Goal: Task Accomplishment & Management: Manage account settings

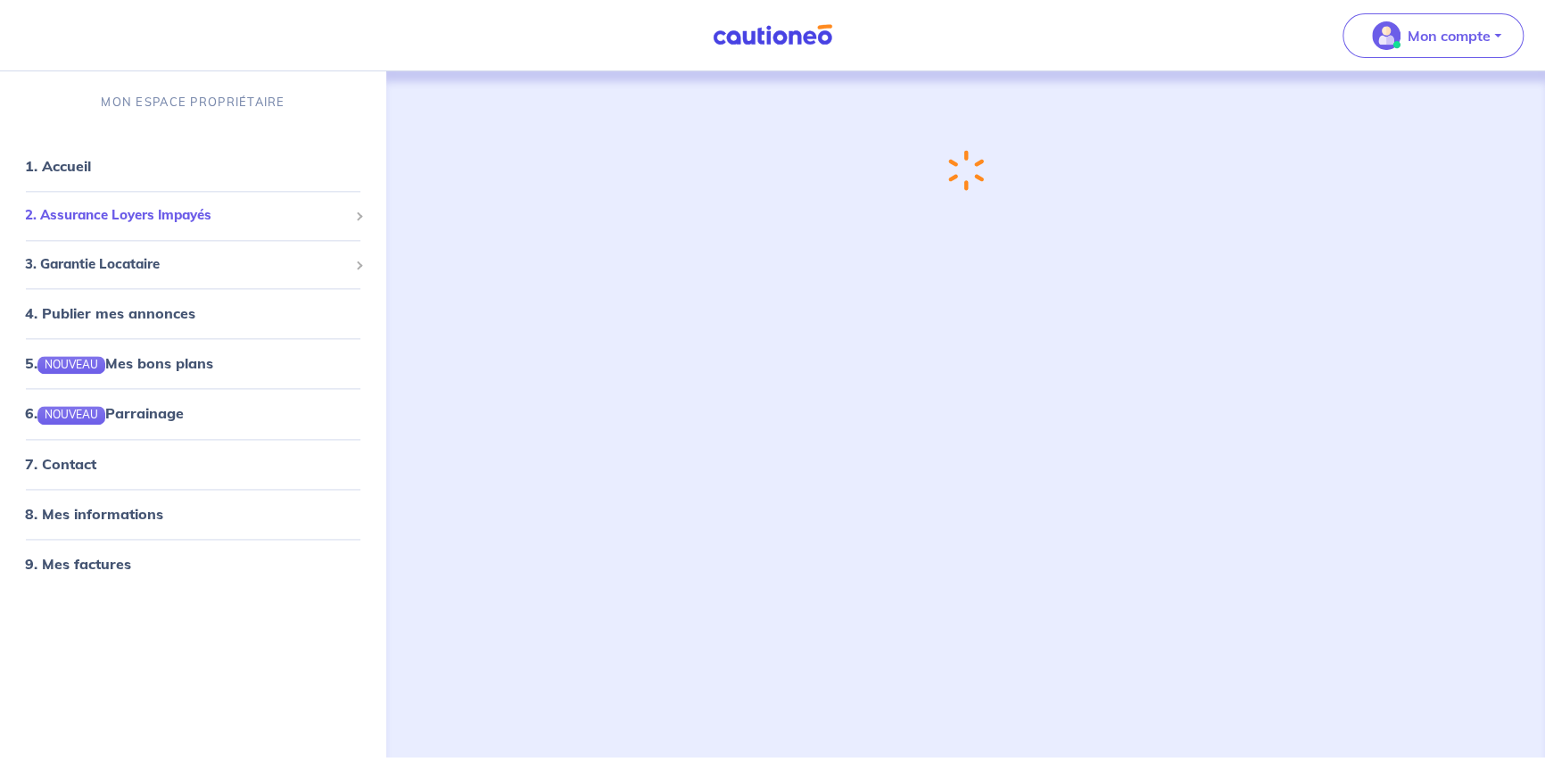
click at [132, 221] on span "2. Assurance Loyers Impayés" at bounding box center [186, 216] width 323 height 21
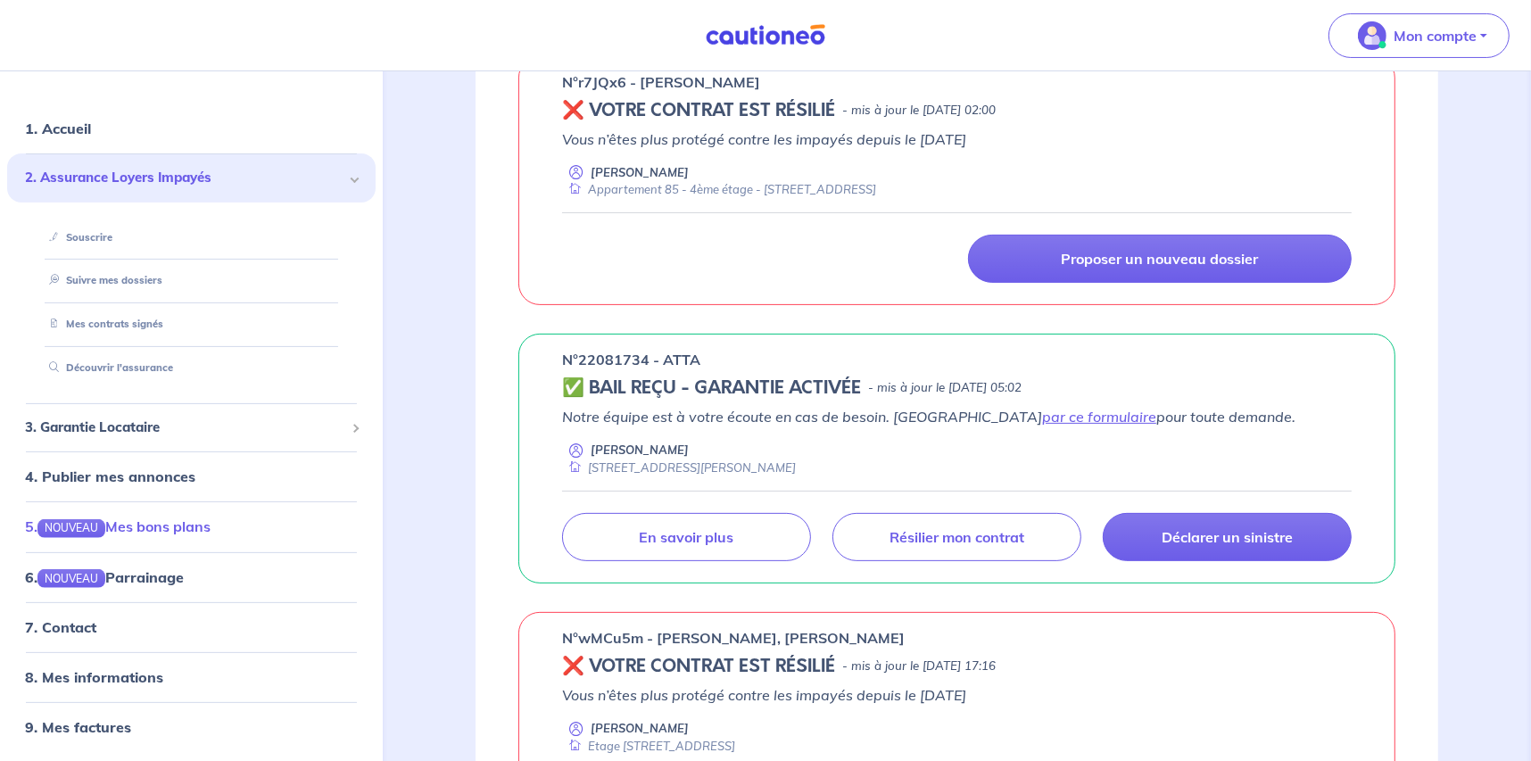
scroll to position [445, 0]
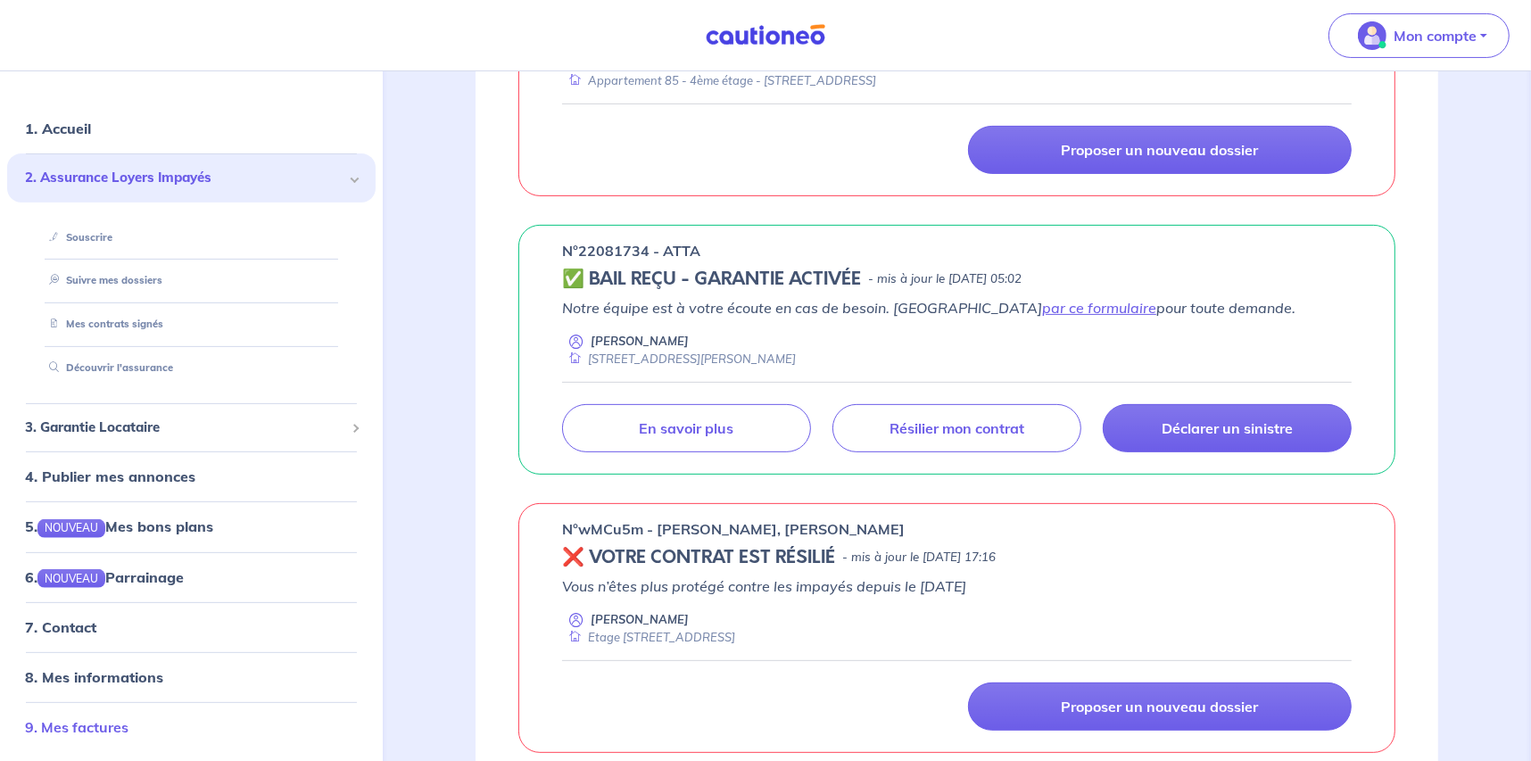
click at [124, 732] on link "9. Mes factures" at bounding box center [76, 727] width 103 height 18
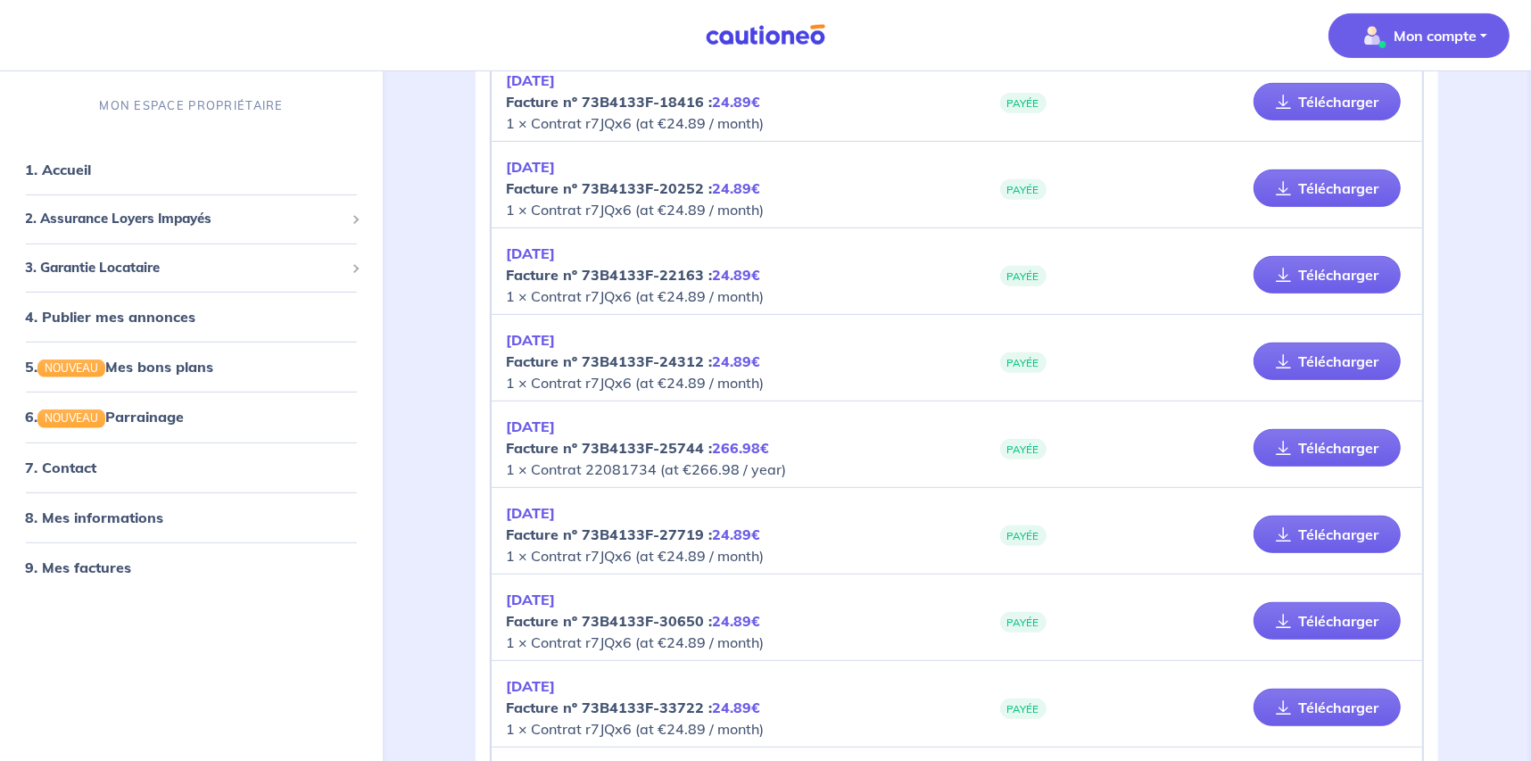
scroll to position [730, 0]
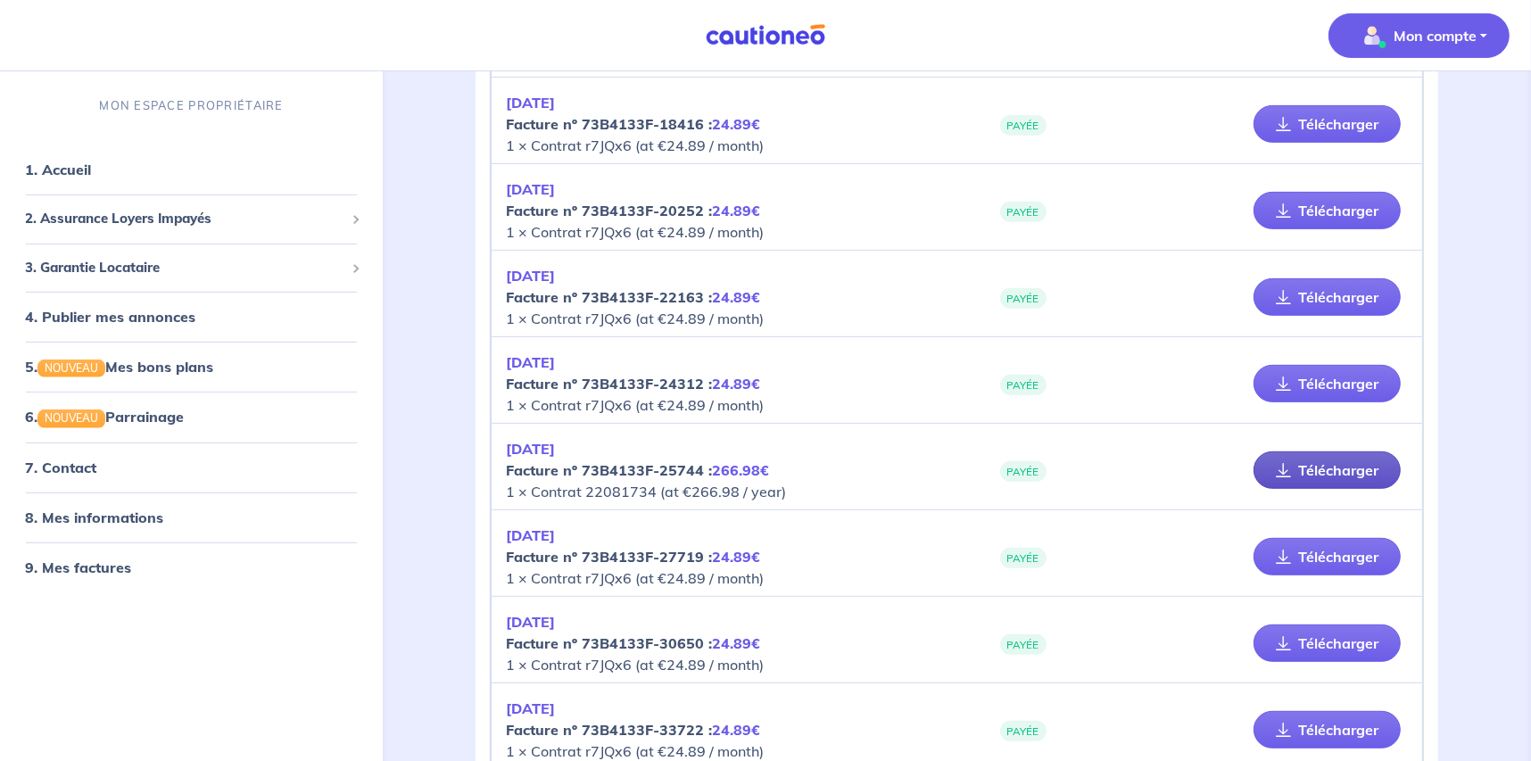
click at [1366, 462] on link "Télécharger" at bounding box center [1326, 469] width 147 height 37
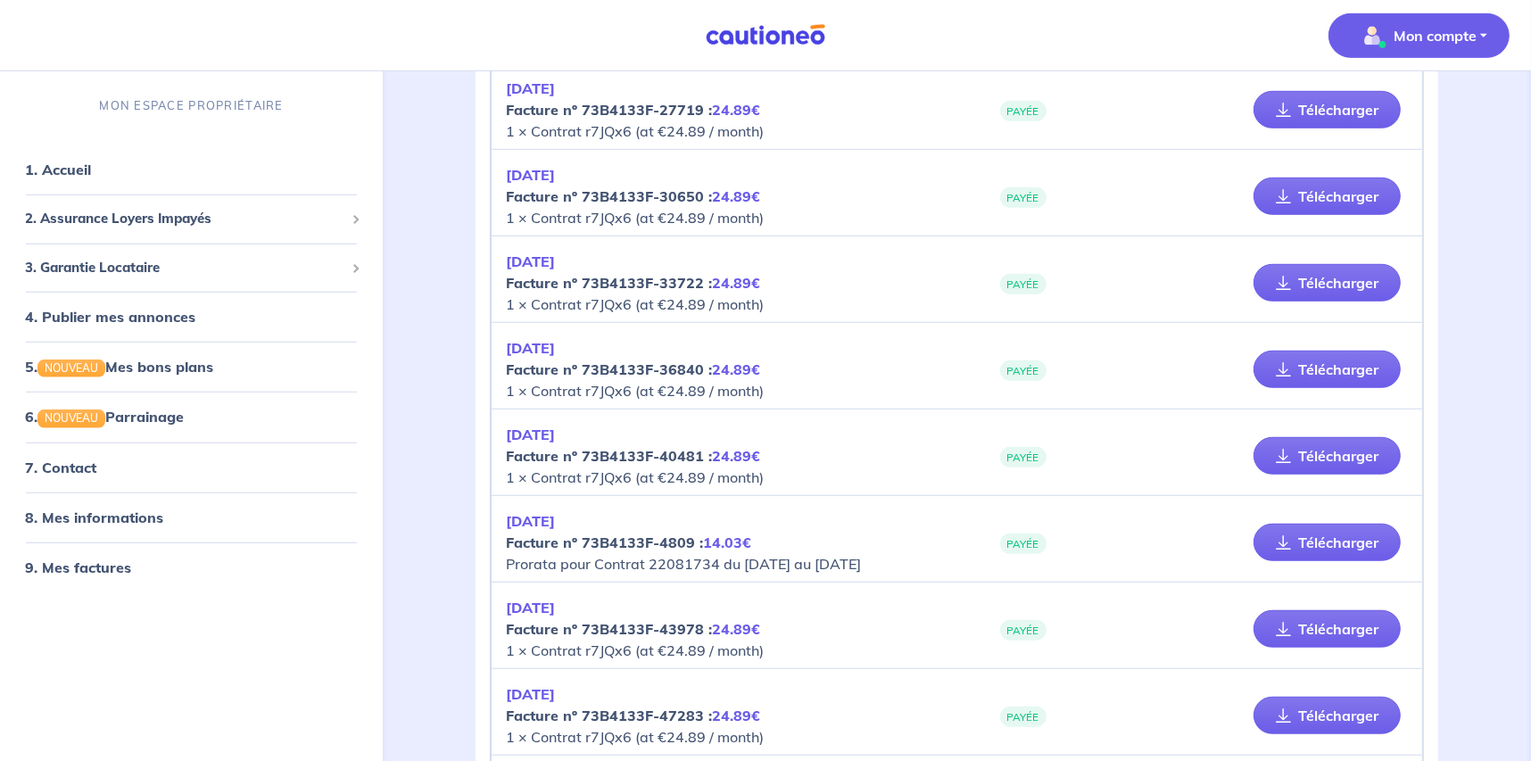
scroll to position [1176, 0]
click at [81, 175] on link "1. Accueil" at bounding box center [57, 170] width 65 height 18
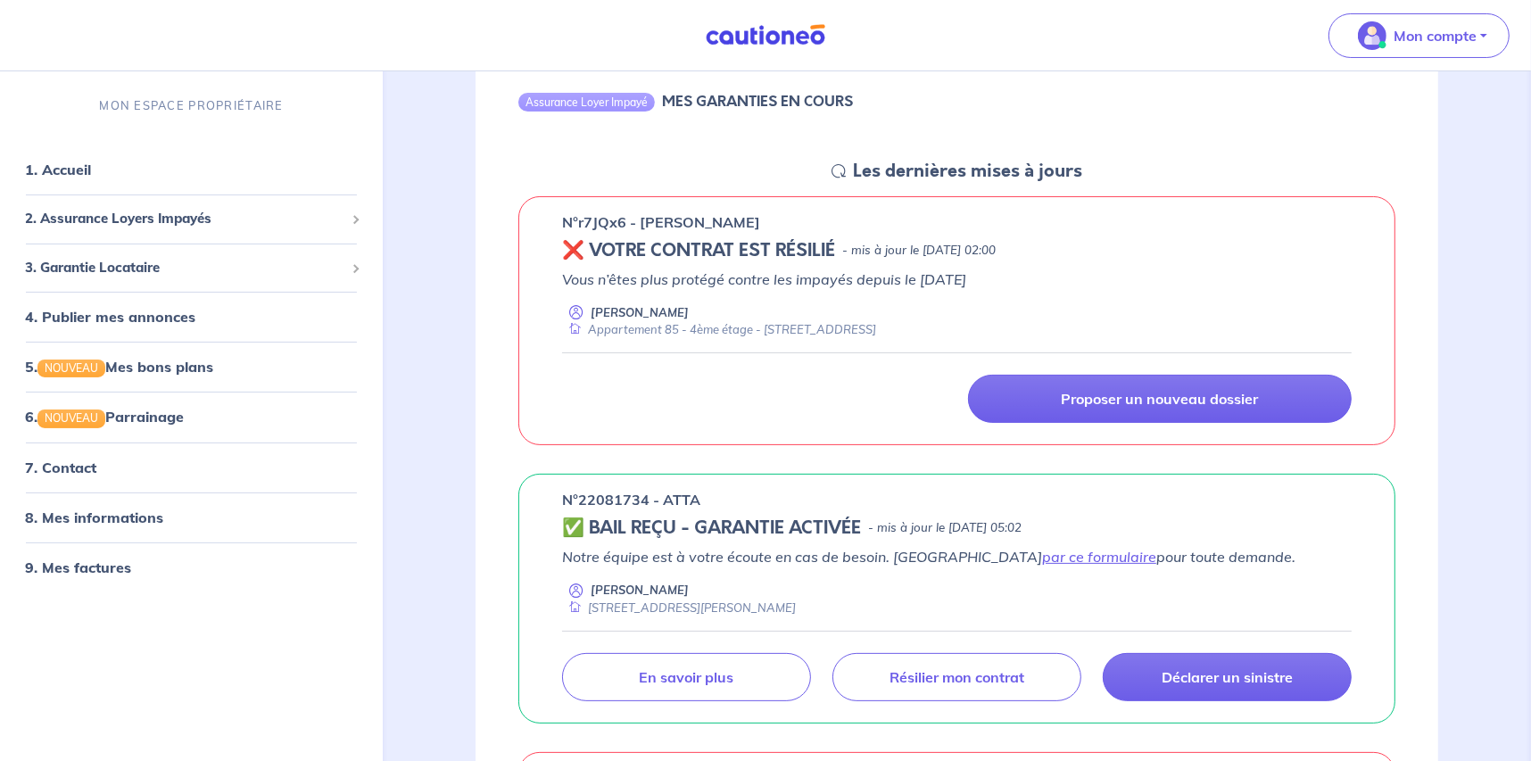
scroll to position [178, 0]
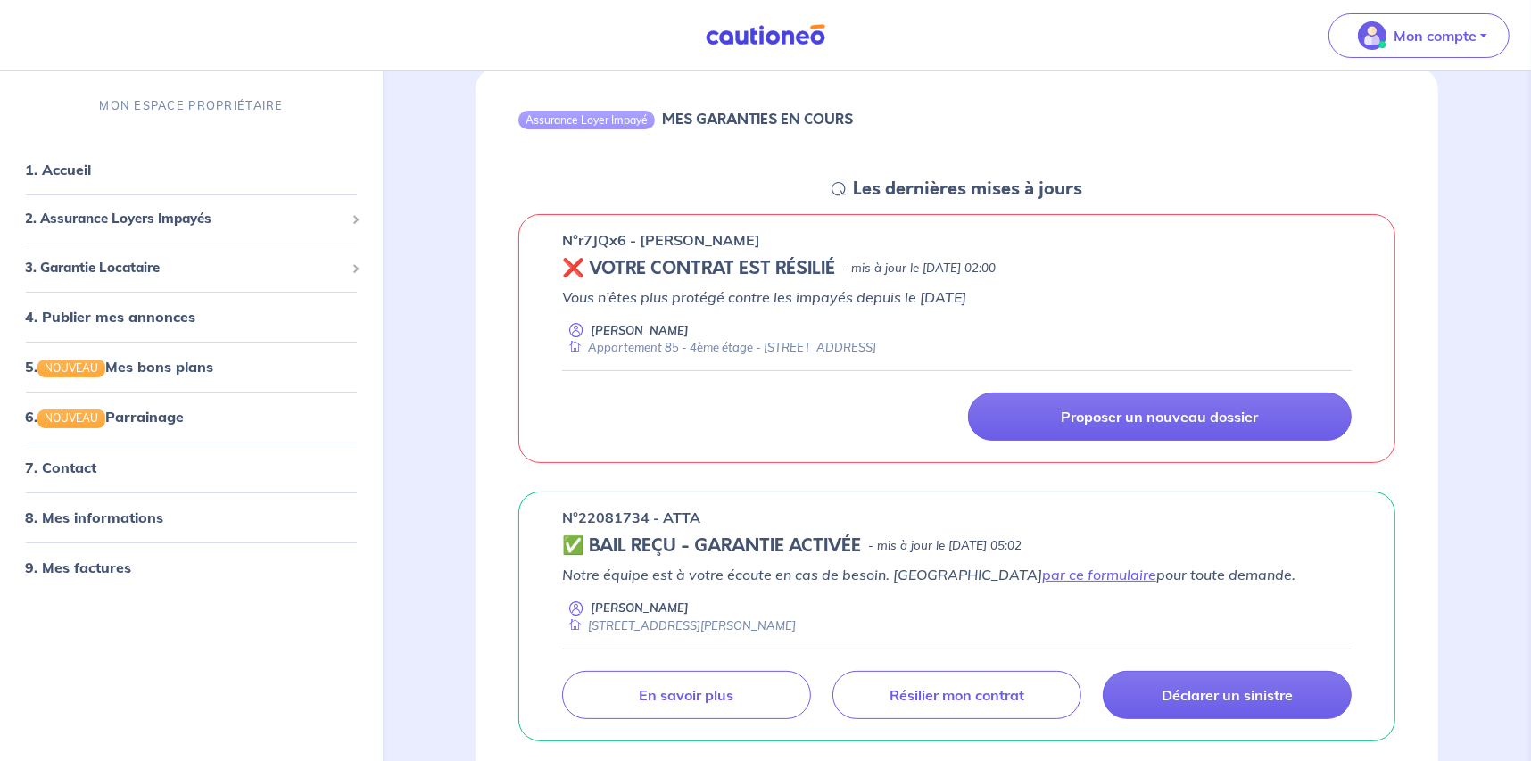
drag, startPoint x: 561, startPoint y: 238, endPoint x: 764, endPoint y: 238, distance: 203.4
click at [764, 238] on div "n°r7JQx6 - [PERSON_NAME] ❌ VOTRE CONTRAT EST RÉSILIÉ - mis à jour le [DATE] 02:…" at bounding box center [956, 339] width 877 height 250
copy p "n°r7JQx6 - [PERSON_NAME]"
click at [97, 576] on link "9. Mes factures" at bounding box center [76, 567] width 103 height 18
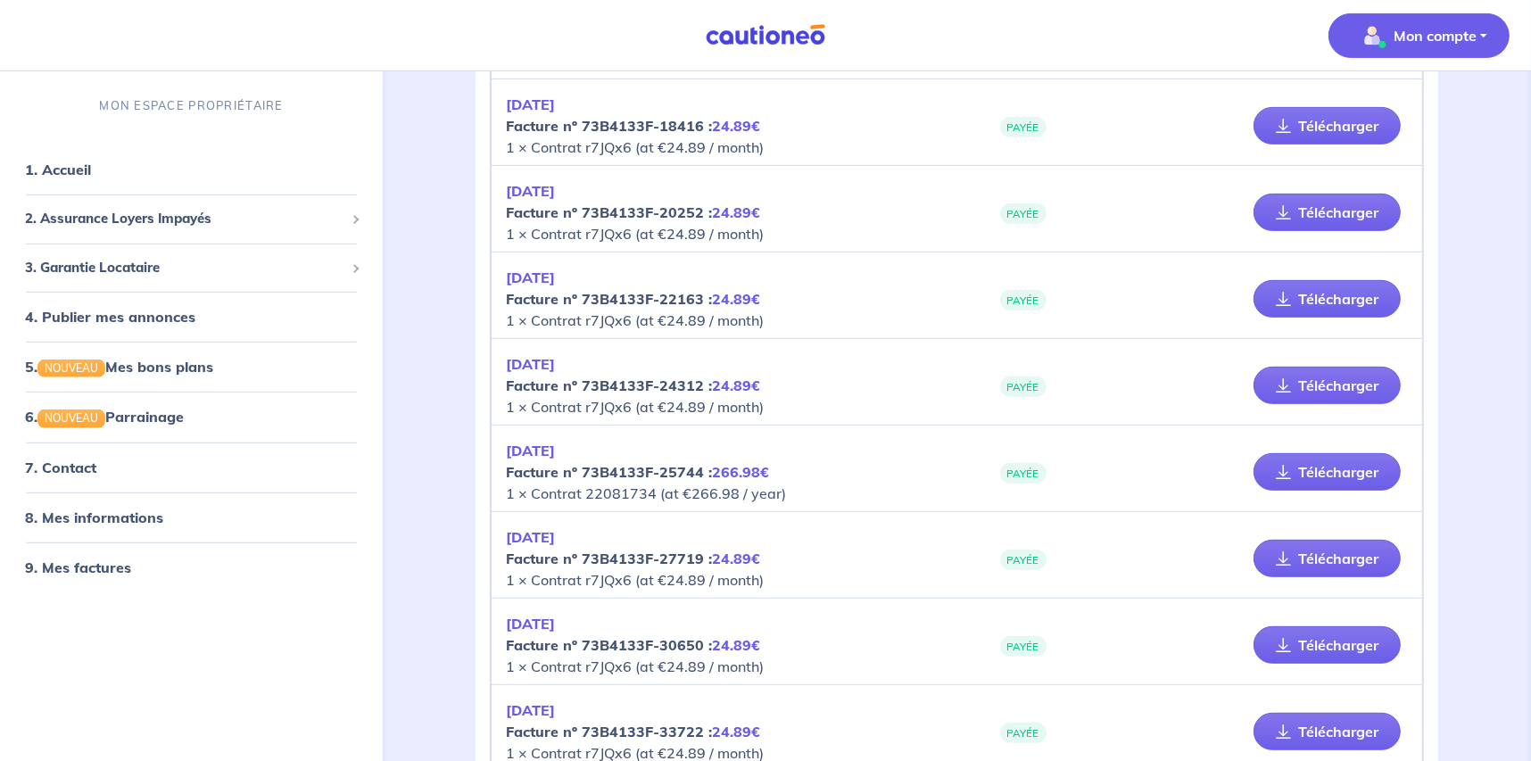
scroll to position [1443, 0]
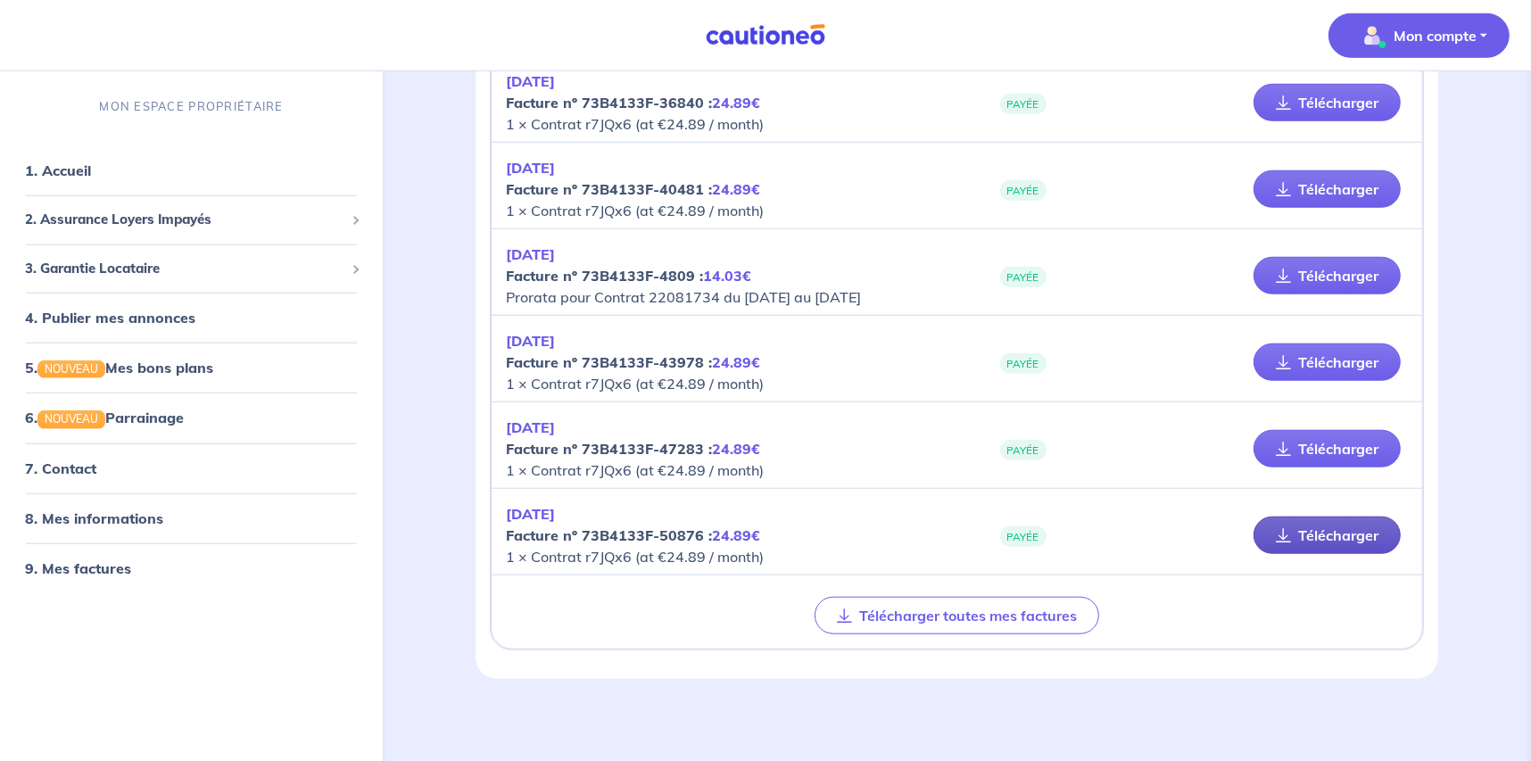
click at [1324, 532] on link "Télécharger" at bounding box center [1326, 534] width 147 height 37
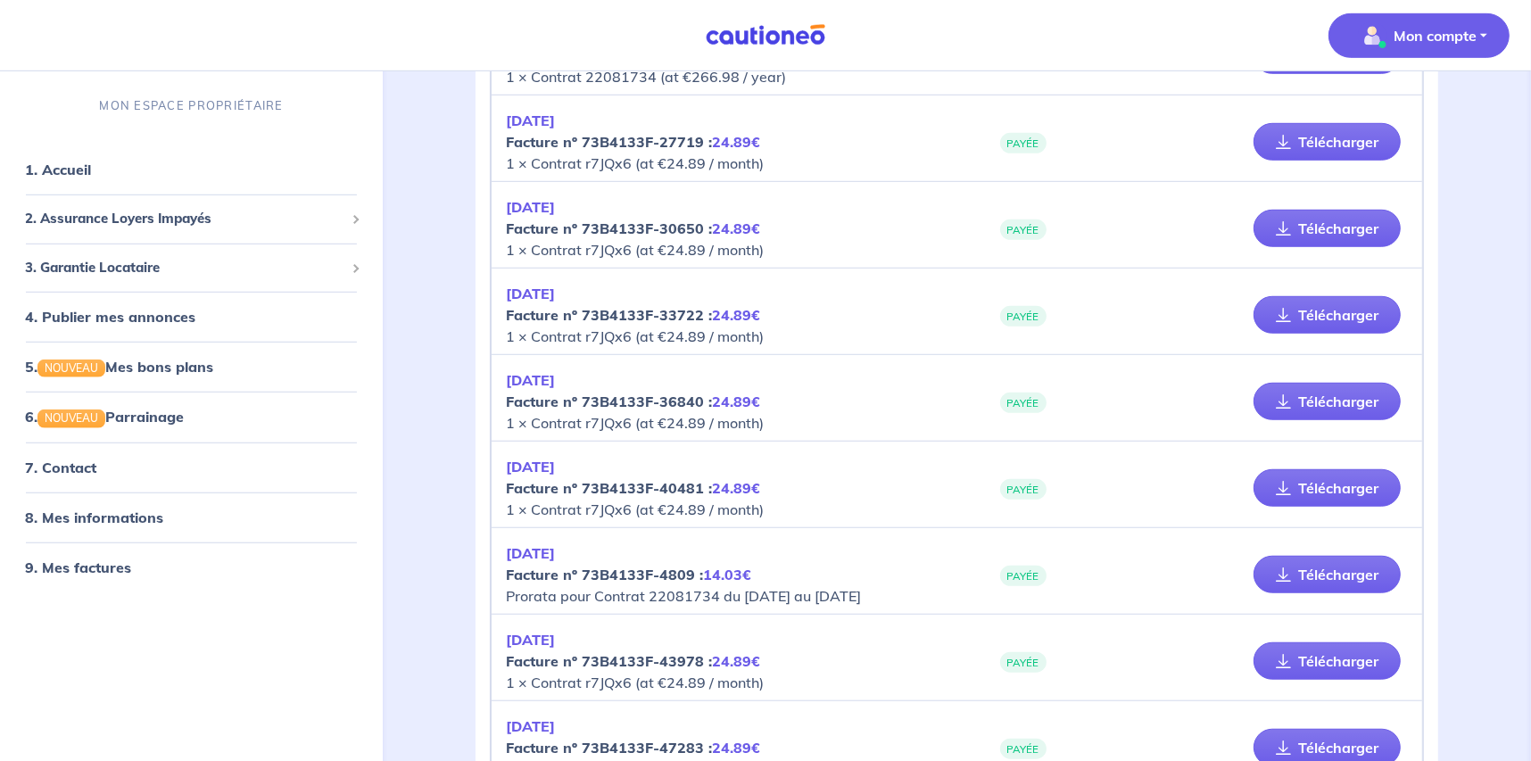
scroll to position [1176, 0]
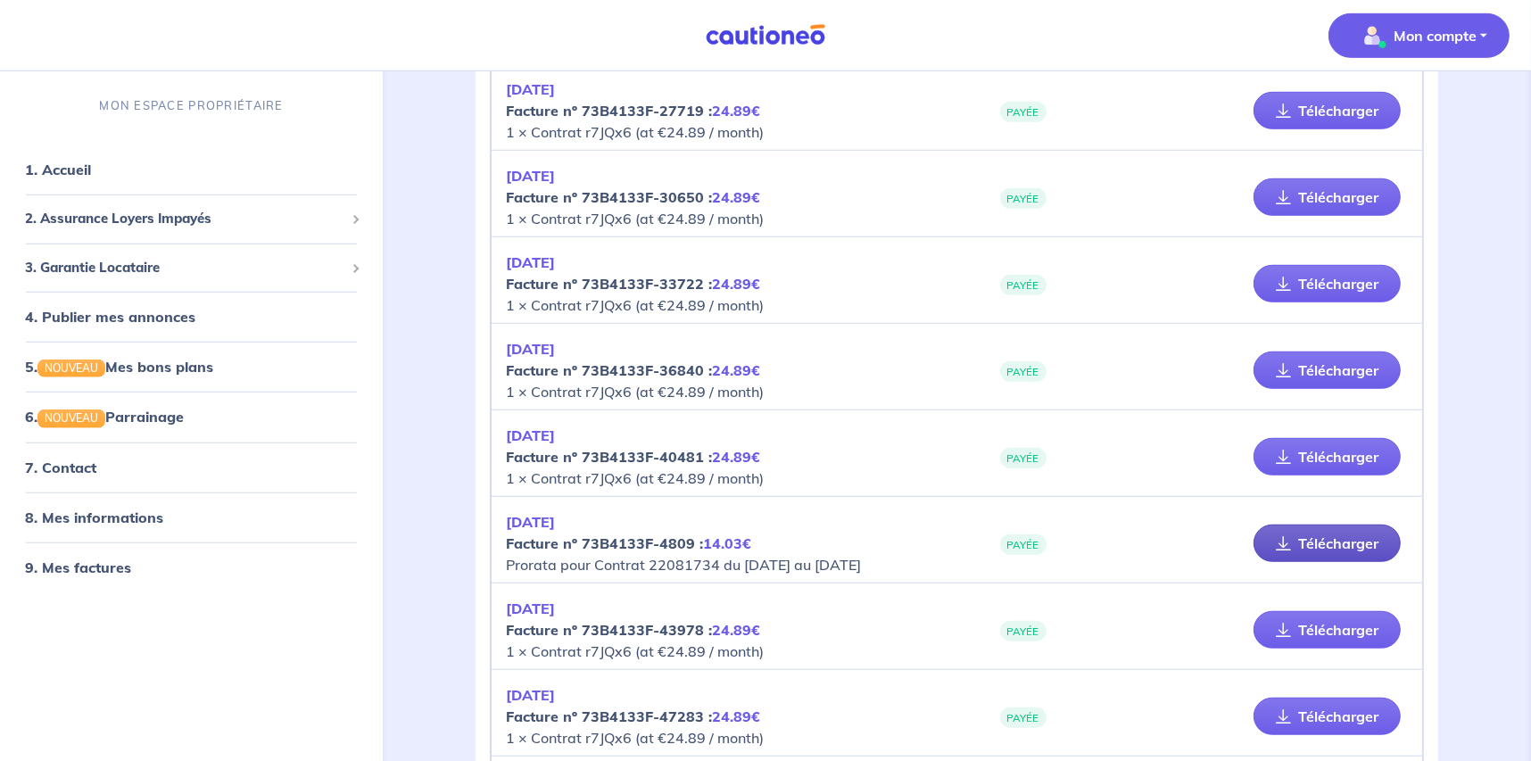
click at [1272, 541] on link "Télécharger" at bounding box center [1326, 542] width 147 height 37
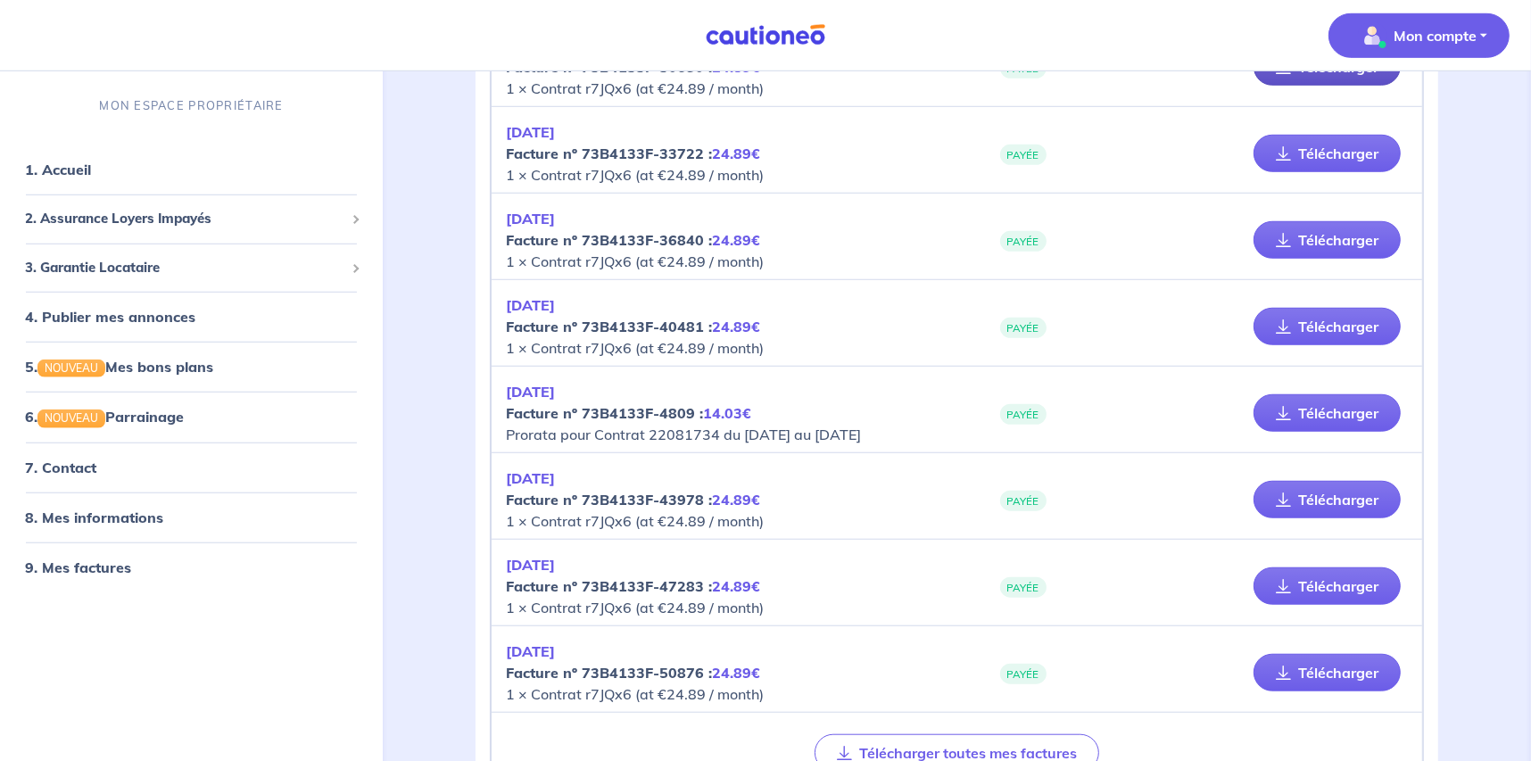
scroll to position [1265, 0]
